Goal: Task Accomplishment & Management: Manage account settings

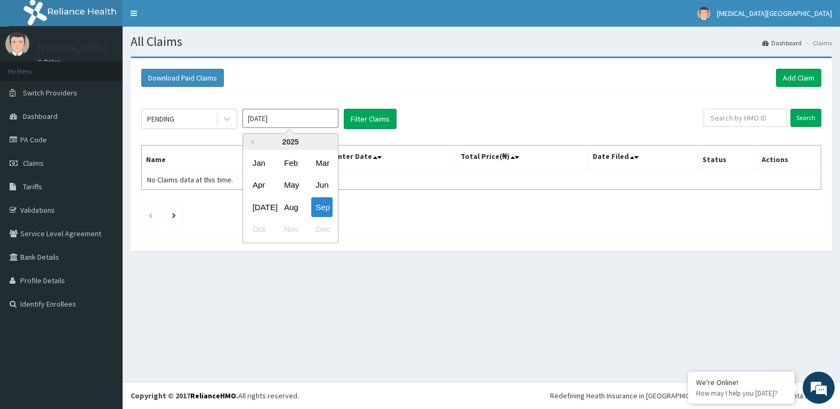
click at [286, 119] on input "[DATE]" at bounding box center [291, 118] width 96 height 19
click at [297, 207] on div "Aug" at bounding box center [290, 207] width 21 height 20
type input "[DATE]"
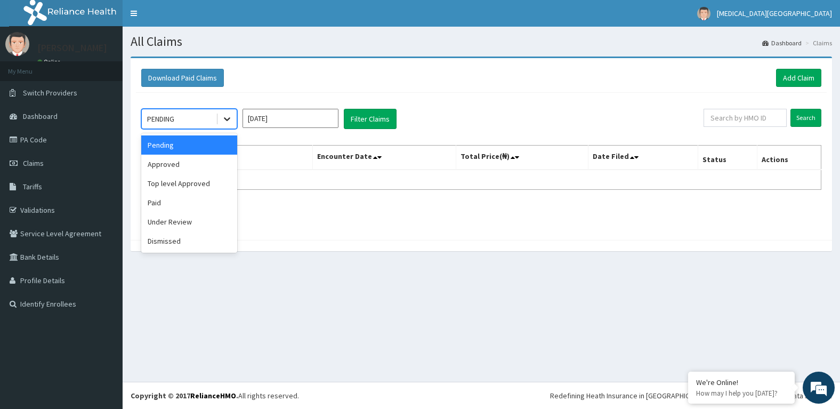
click at [225, 117] on icon at bounding box center [227, 119] width 11 height 11
click at [199, 166] on div "Approved" at bounding box center [189, 164] width 96 height 19
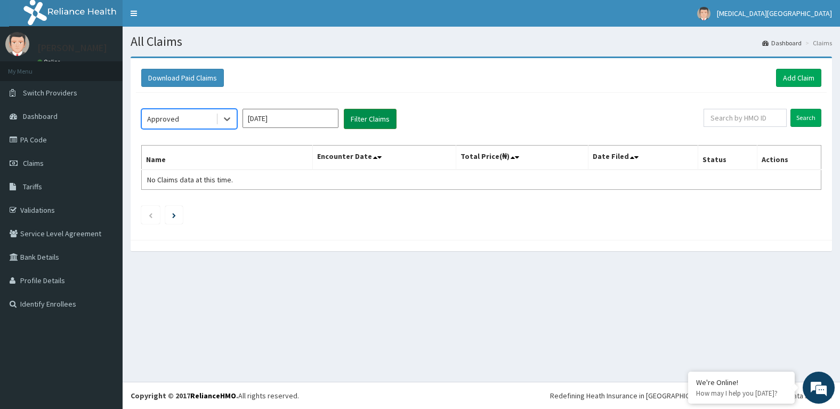
click at [377, 123] on button "Filter Claims" at bounding box center [370, 119] width 53 height 20
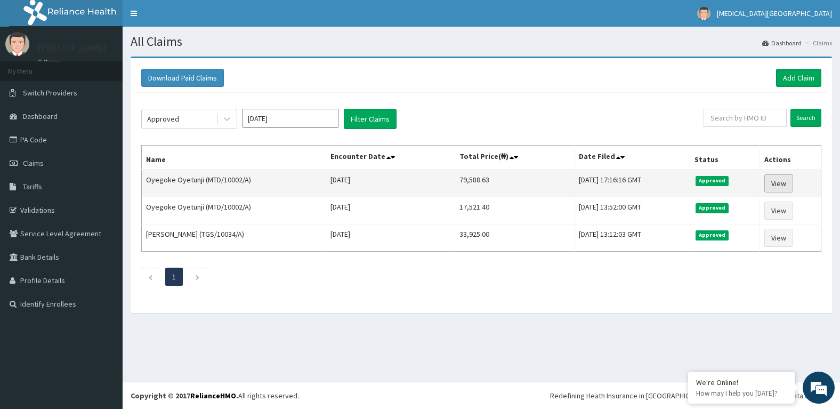
click at [788, 179] on link "View" at bounding box center [778, 183] width 29 height 18
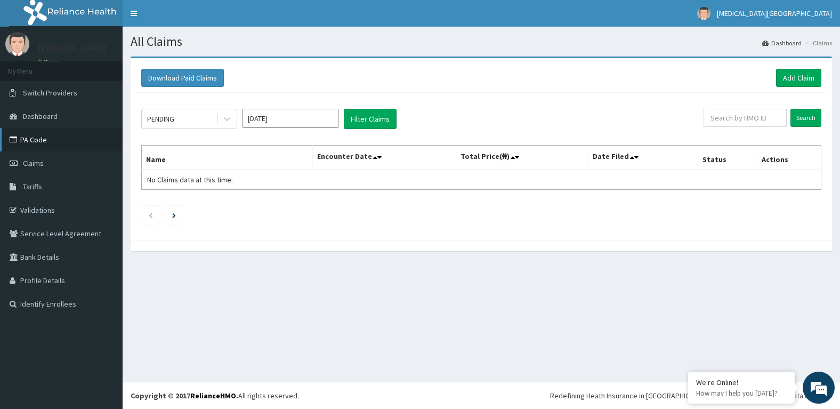
click at [75, 136] on link "PA Code" at bounding box center [61, 139] width 123 height 23
click at [53, 162] on link "Claims" at bounding box center [61, 162] width 123 height 23
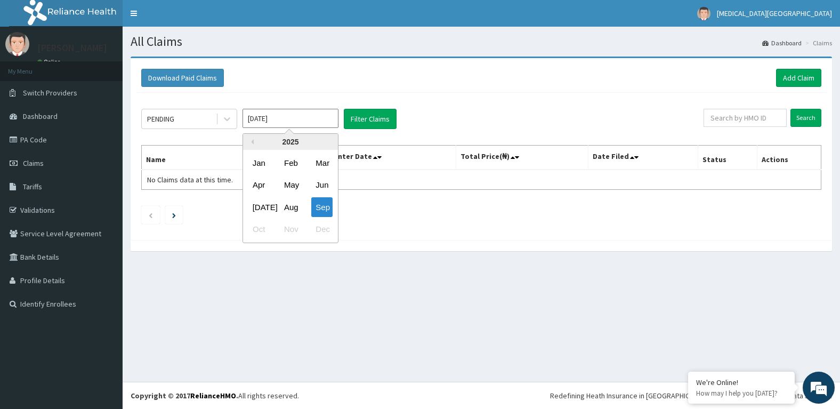
click at [280, 120] on input "[DATE]" at bounding box center [291, 118] width 96 height 19
click at [292, 207] on div "Aug" at bounding box center [290, 207] width 21 height 20
type input "[DATE]"
click at [222, 120] on icon at bounding box center [227, 119] width 11 height 11
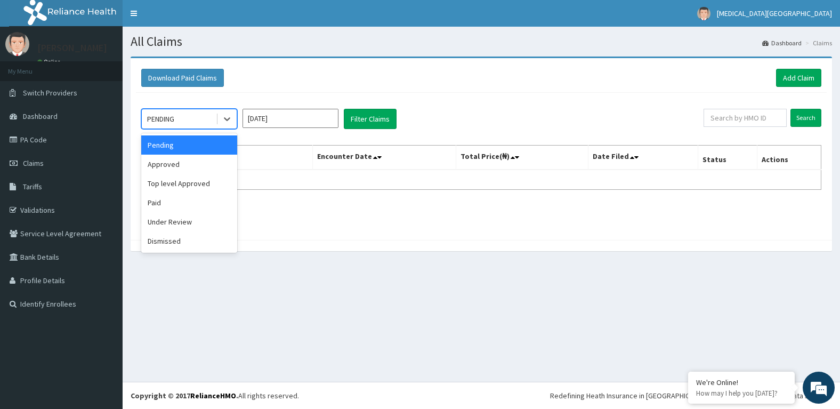
click at [208, 148] on div "Pending" at bounding box center [189, 144] width 96 height 19
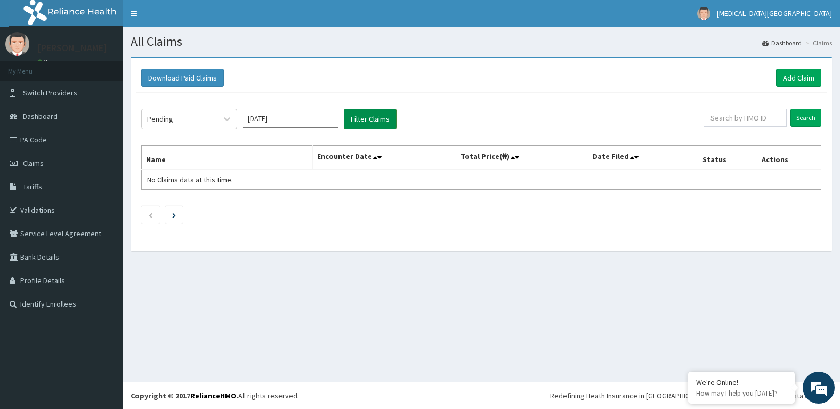
click at [377, 120] on button "Filter Claims" at bounding box center [370, 119] width 53 height 20
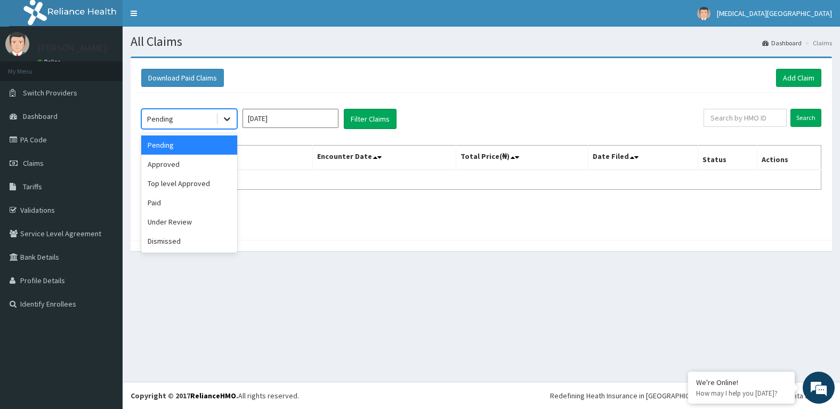
click at [224, 119] on icon at bounding box center [227, 120] width 6 height 4
click at [191, 226] on div "Under Review" at bounding box center [189, 221] width 96 height 19
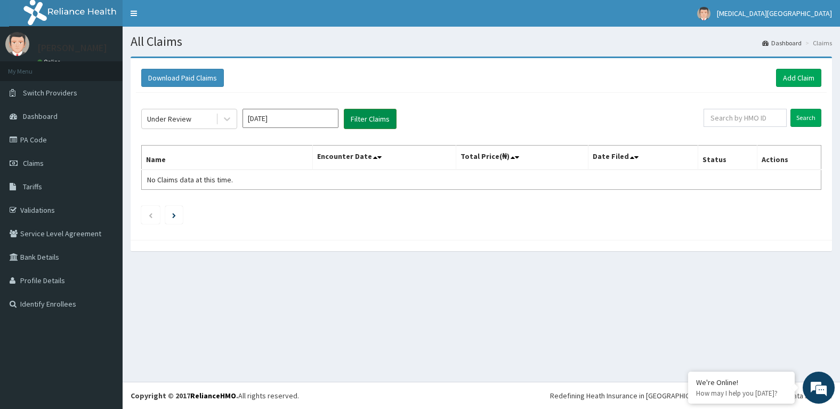
click at [367, 115] on button "Filter Claims" at bounding box center [370, 119] width 53 height 20
click at [368, 117] on button "Filter Claims" at bounding box center [370, 119] width 53 height 20
click at [228, 118] on icon at bounding box center [227, 119] width 11 height 11
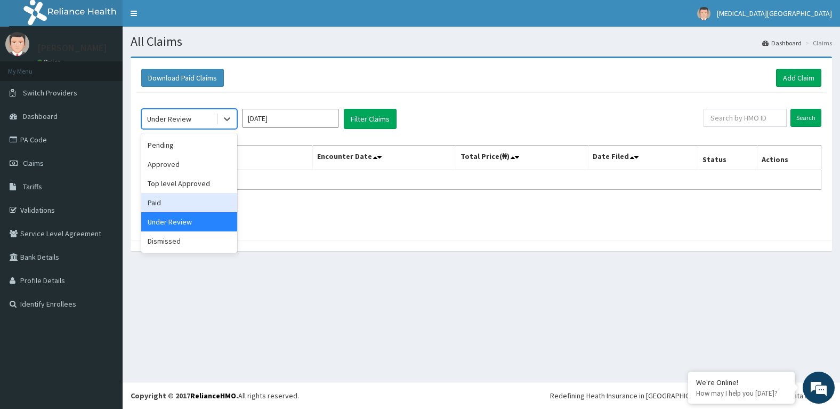
click at [164, 200] on div "Paid" at bounding box center [189, 202] width 96 height 19
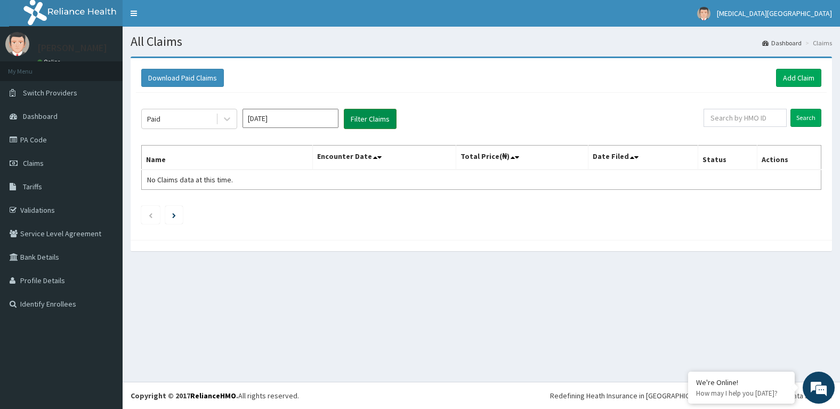
click at [369, 119] on button "Filter Claims" at bounding box center [370, 119] width 53 height 20
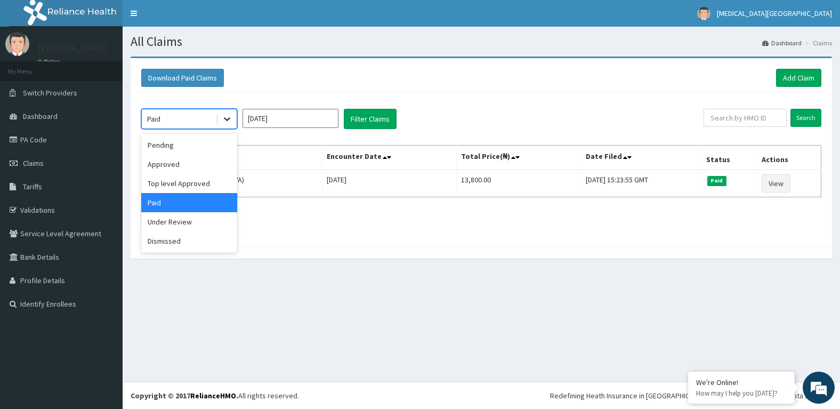
click at [227, 115] on icon at bounding box center [227, 119] width 11 height 11
click at [205, 178] on div "Top level Approved" at bounding box center [189, 183] width 96 height 19
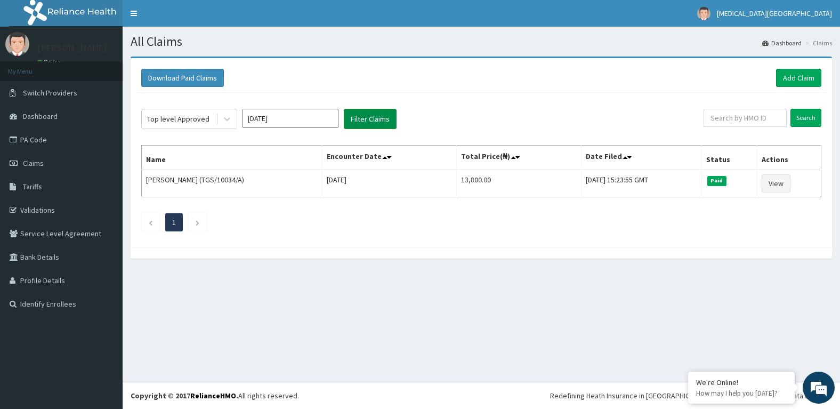
click at [372, 119] on button "Filter Claims" at bounding box center [370, 119] width 53 height 20
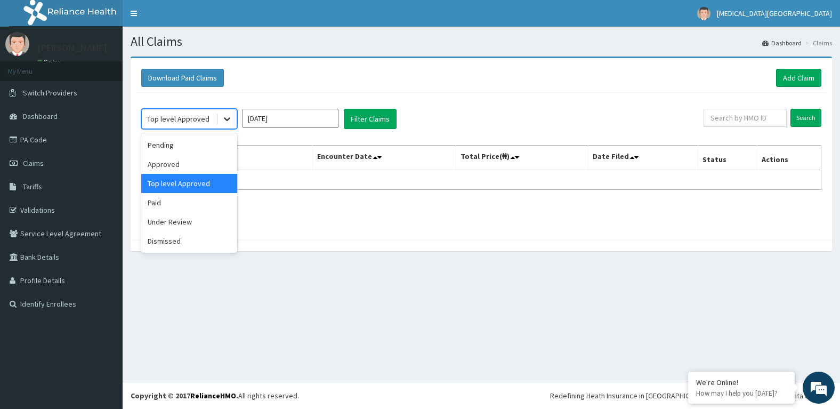
click at [227, 117] on icon at bounding box center [227, 119] width 11 height 11
click at [185, 240] on div "Dismissed" at bounding box center [189, 240] width 96 height 19
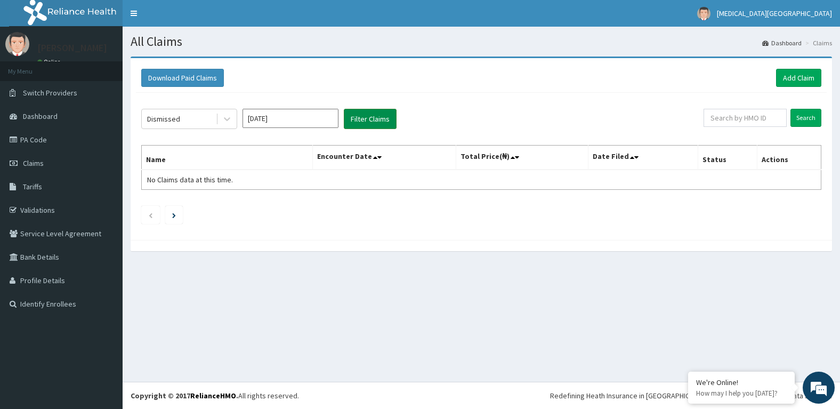
click at [358, 119] on button "Filter Claims" at bounding box center [370, 119] width 53 height 20
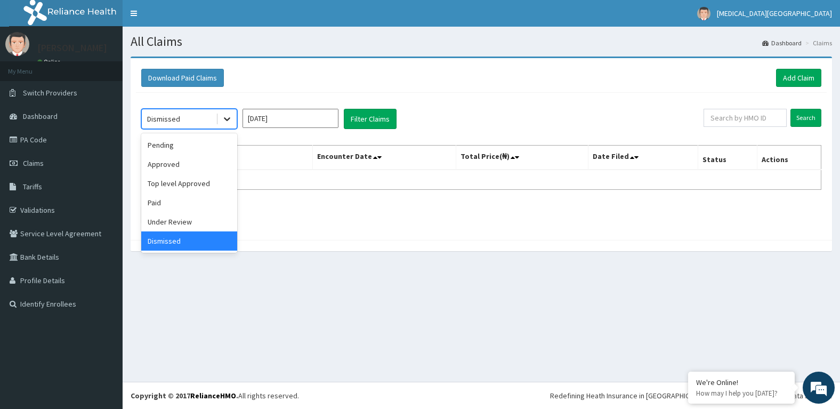
click at [224, 120] on icon at bounding box center [227, 119] width 11 height 11
click at [205, 164] on div "Approved" at bounding box center [189, 164] width 96 height 19
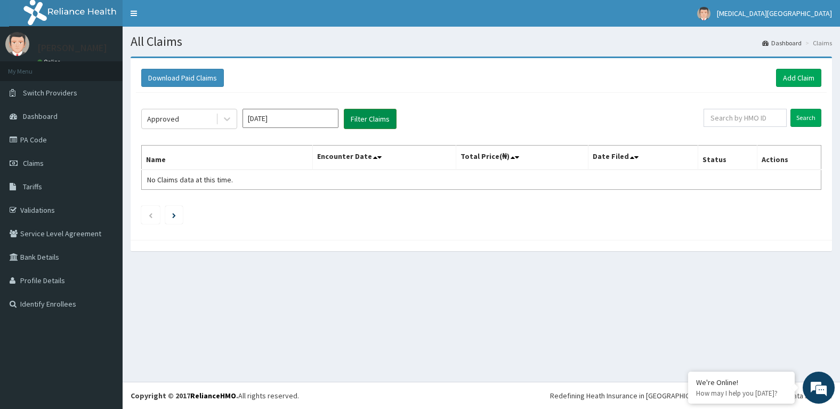
click at [366, 118] on button "Filter Claims" at bounding box center [370, 119] width 53 height 20
